Goal: Task Accomplishment & Management: Manage account settings

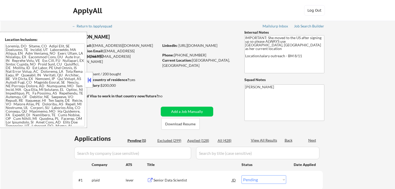
scroll to position [52, 0]
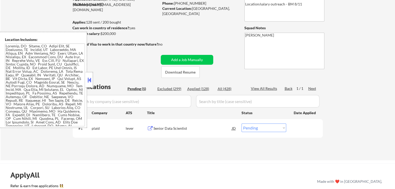
click at [174, 129] on div "Senior Data Scientist" at bounding box center [192, 128] width 78 height 5
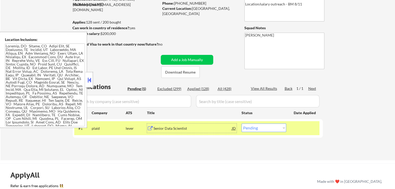
click at [47, 82] on textarea at bounding box center [45, 85] width 80 height 83
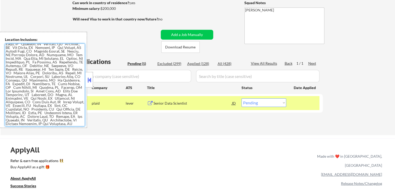
scroll to position [104, 0]
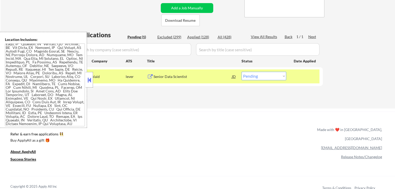
click at [43, 97] on textarea at bounding box center [45, 85] width 80 height 83
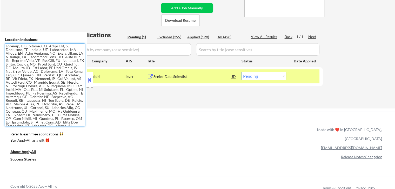
scroll to position [78, 0]
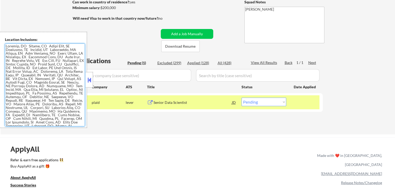
click at [59, 81] on textarea at bounding box center [45, 85] width 80 height 83
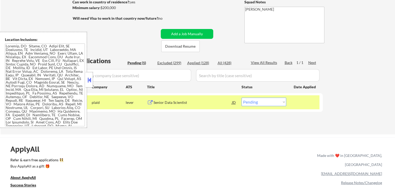
click at [48, 80] on textarea at bounding box center [45, 85] width 80 height 83
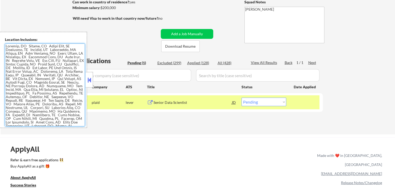
click at [59, 81] on textarea at bounding box center [45, 85] width 80 height 83
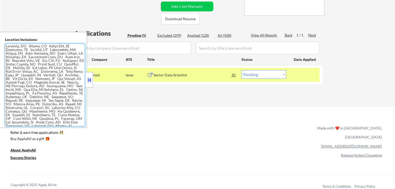
scroll to position [130, 0]
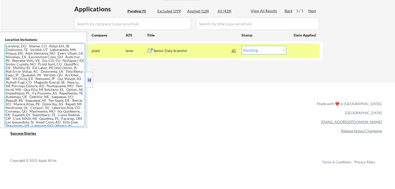
drag, startPoint x: 90, startPoint y: 79, endPoint x: 307, endPoint y: 35, distance: 221.7
click at [92, 79] on button at bounding box center [89, 80] width 6 height 8
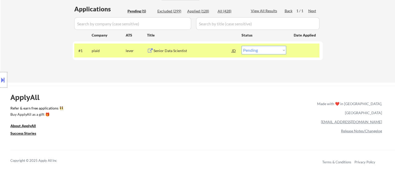
click at [259, 54] on select "Choose an option... Pending Applied Excluded (Questions) Excluded (Expired) Exc…" at bounding box center [263, 50] width 45 height 9
select select ""applied""
click at [241, 46] on select "Choose an option... Pending Applied Excluded (Questions) Excluded (Expired) Exc…" at bounding box center [263, 50] width 45 height 9
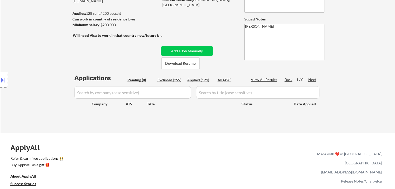
scroll to position [52, 0]
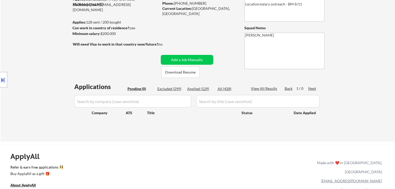
click at [55, 72] on div "Location Inclusions:" at bounding box center [46, 80] width 93 height 96
click at [17, 57] on div "Location Inclusions:" at bounding box center [46, 80] width 93 height 96
click at [372, 46] on div "← Return to /applysquad Mailslurp Inbox Job Search Builder [GEOGRAPHIC_DATA][PE…" at bounding box center [198, 55] width 394 height 173
